Goal: Task Accomplishment & Management: Use online tool/utility

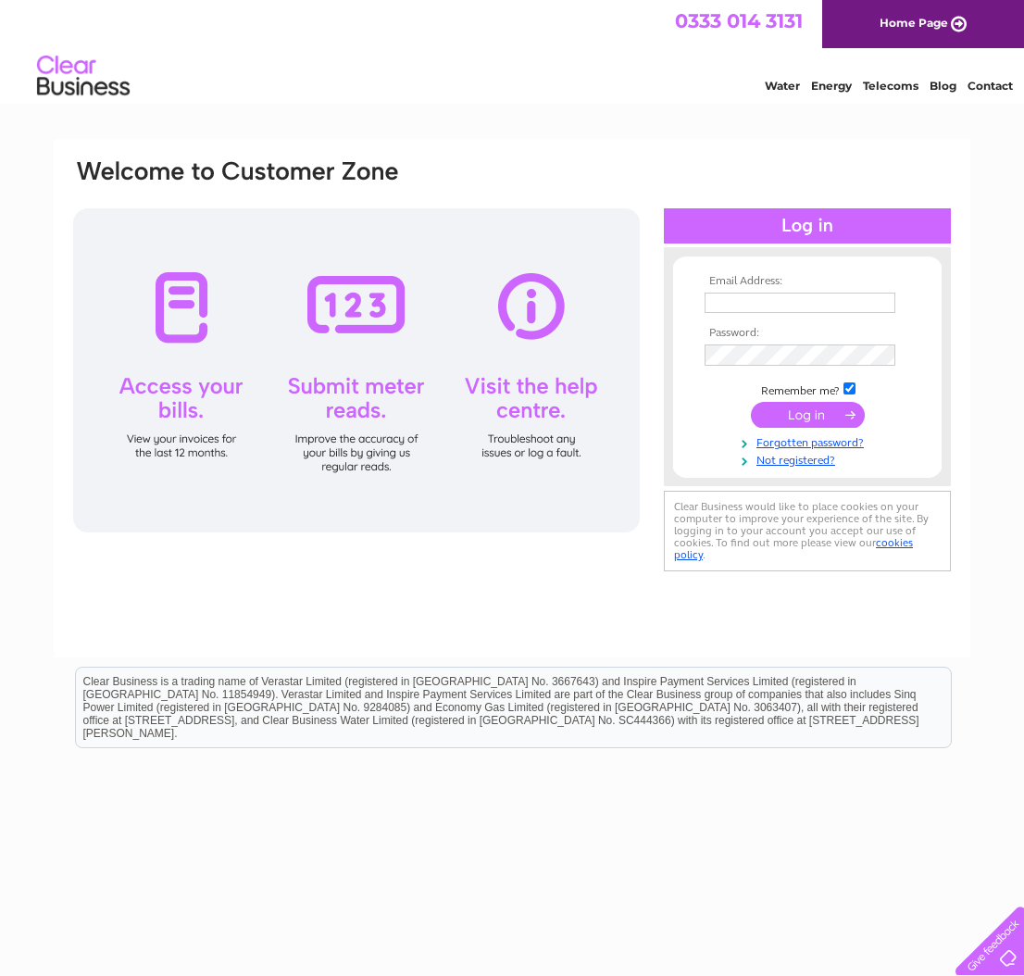
type input "admin@butehousenursinghome.co.uk"
click at [815, 414] on input "submit" at bounding box center [808, 417] width 114 height 26
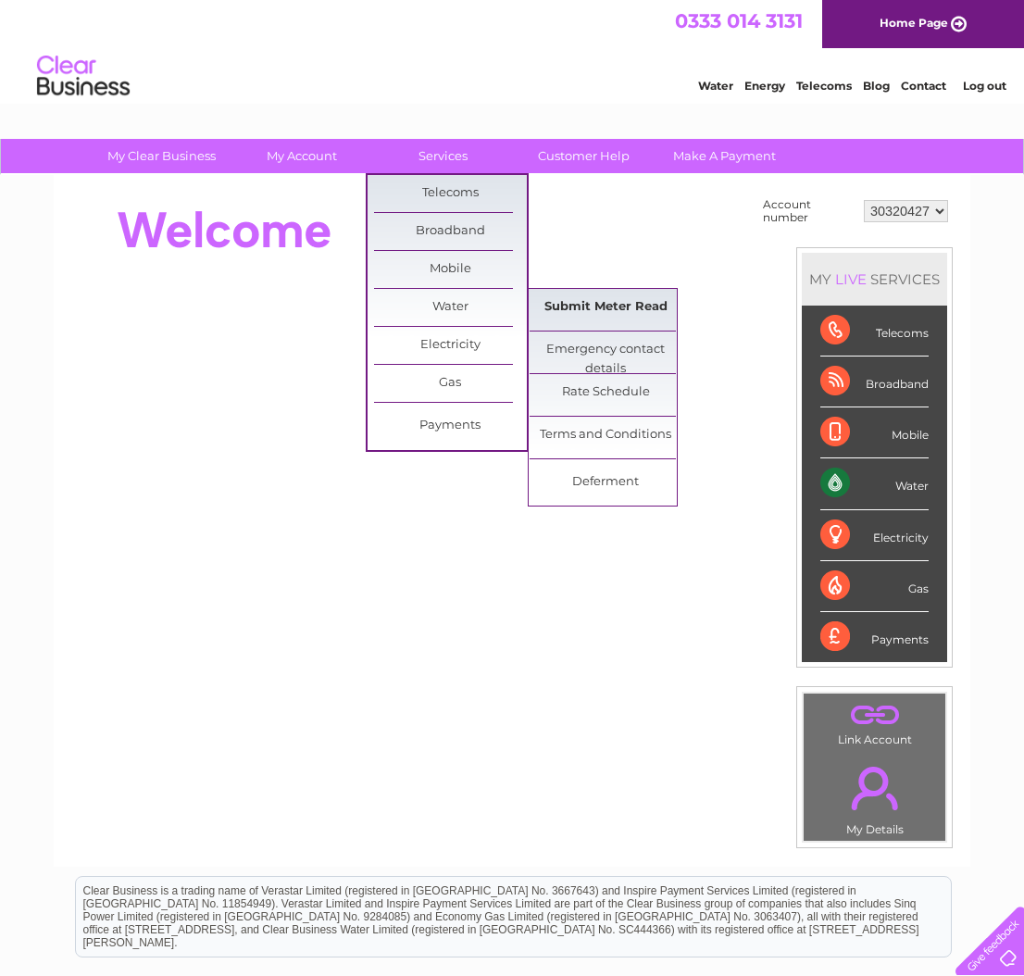
click at [578, 306] on link "Submit Meter Read" at bounding box center [606, 307] width 153 height 37
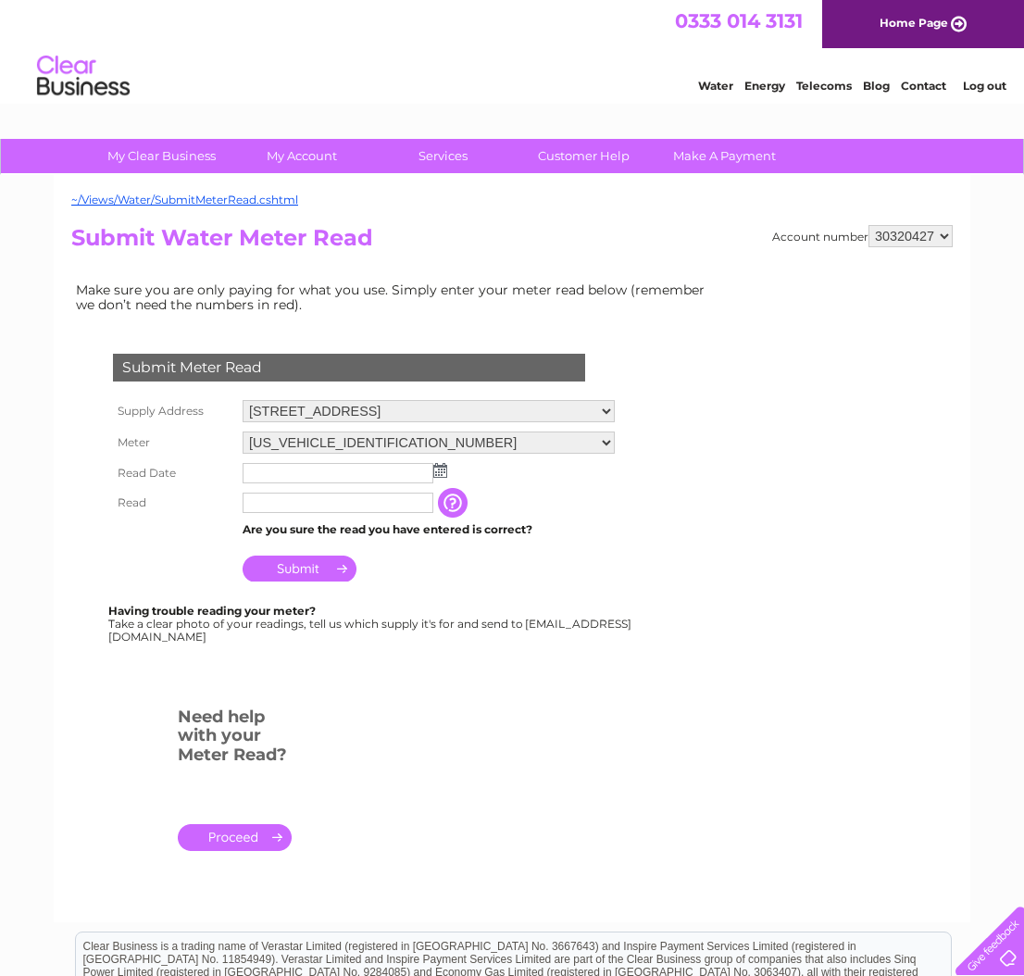
click at [441, 466] on img at bounding box center [440, 470] width 14 height 15
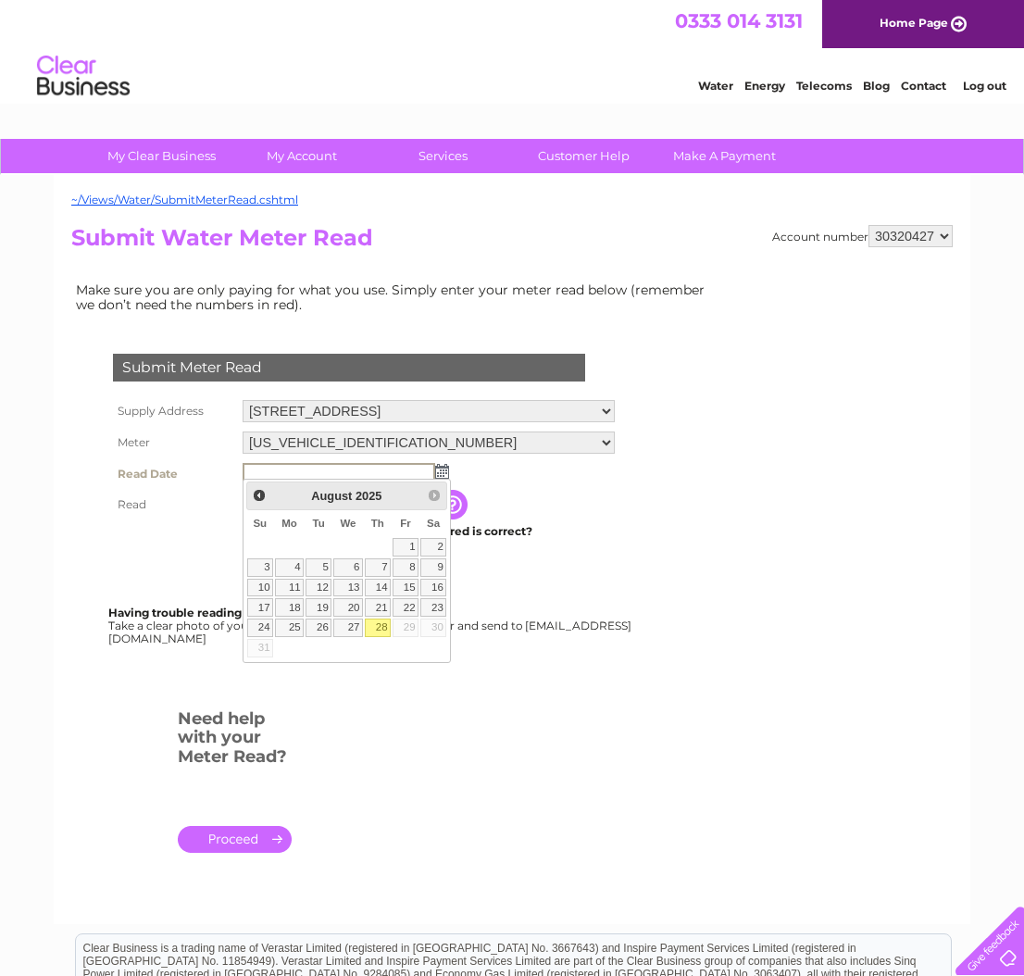
click at [388, 628] on link "28" at bounding box center [378, 628] width 26 height 19
type input "2025/08/28"
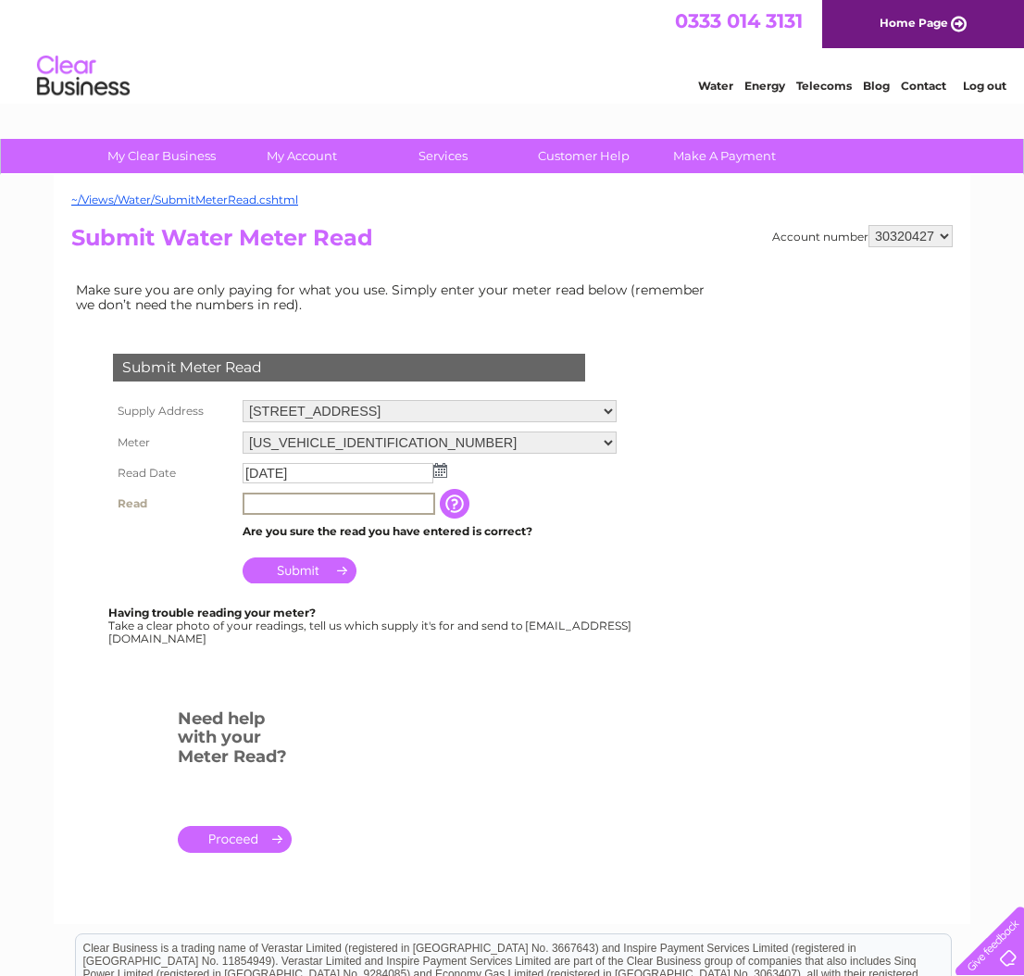
click at [360, 507] on input "text" at bounding box center [339, 504] width 193 height 22
type input "035502"
click at [334, 560] on input "Submit" at bounding box center [300, 569] width 114 height 26
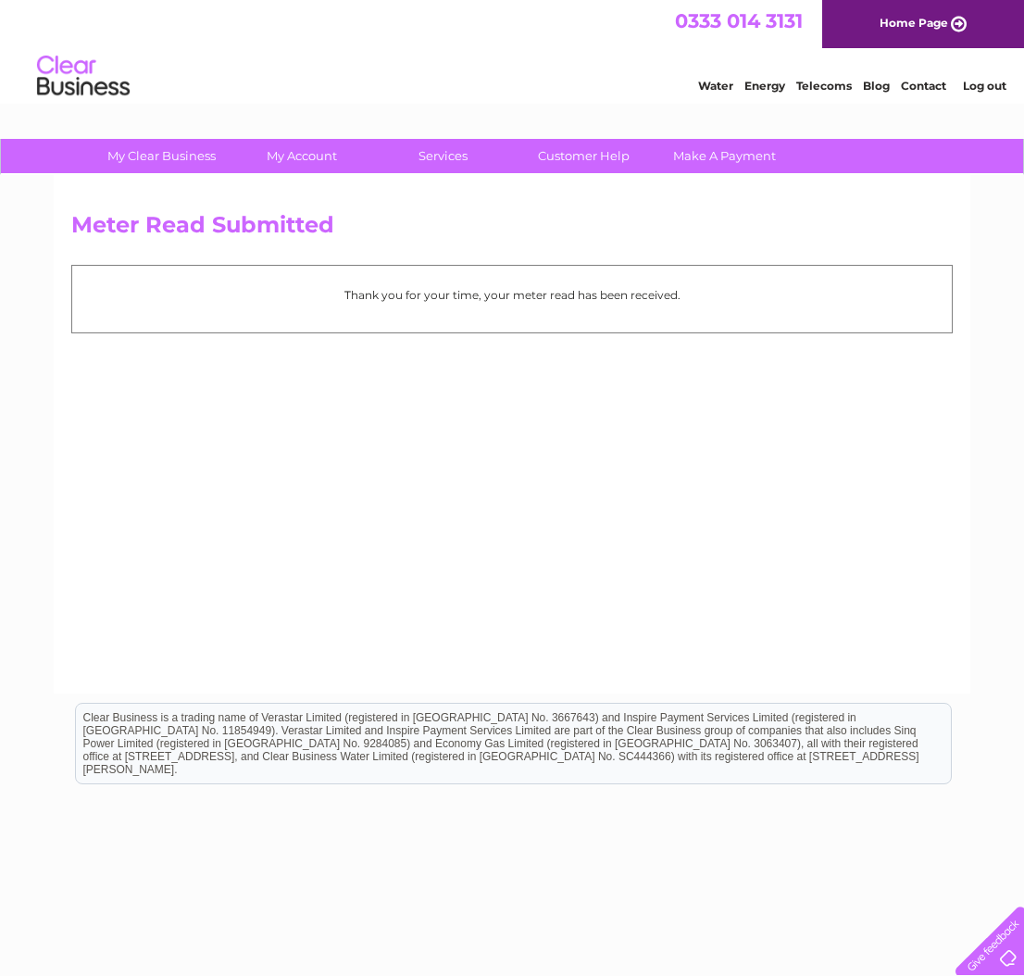
scroll to position [5, 0]
